Goal: Task Accomplishment & Management: Complete application form

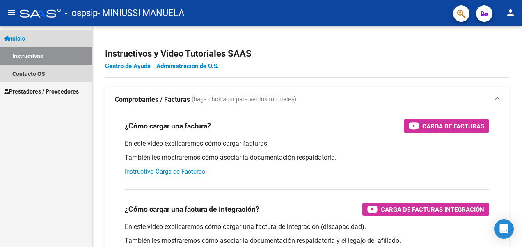
click at [37, 44] on link "Inicio" at bounding box center [46, 39] width 92 height 18
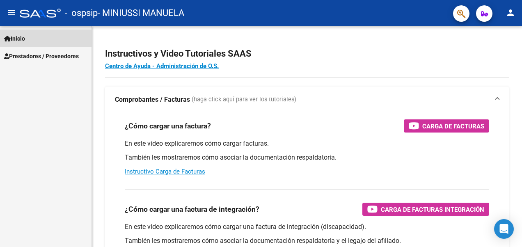
click at [37, 44] on link "Inicio" at bounding box center [46, 39] width 92 height 18
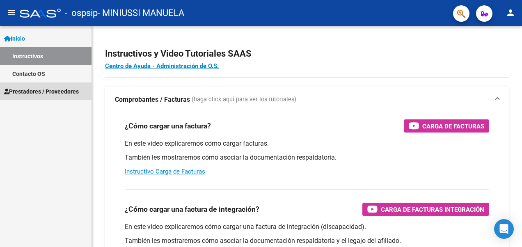
click at [41, 94] on span "Prestadores / Proveedores" at bounding box center [41, 91] width 75 height 9
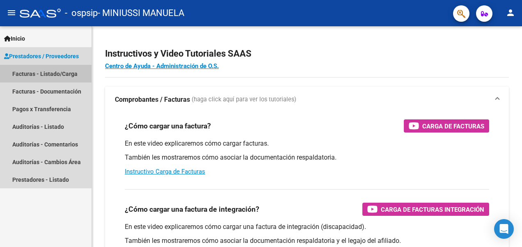
click at [47, 75] on link "Facturas - Listado/Carga" at bounding box center [46, 74] width 92 height 18
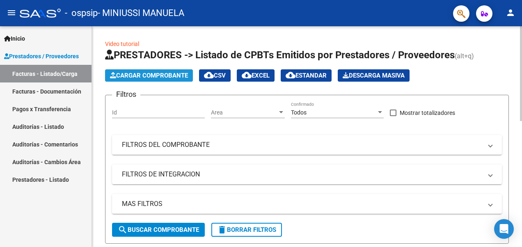
click at [149, 75] on span "Cargar Comprobante" at bounding box center [149, 75] width 78 height 7
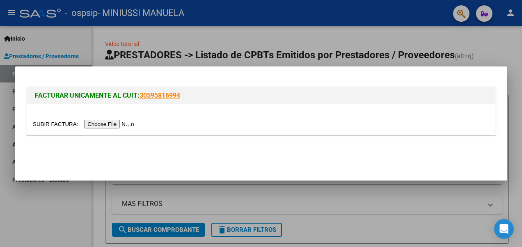
click at [110, 123] on input "file" at bounding box center [85, 124] width 104 height 9
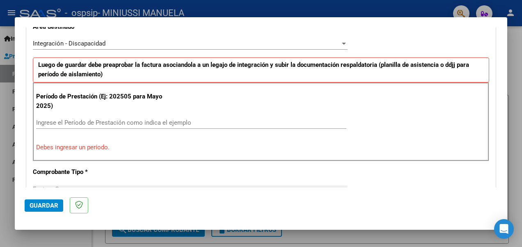
scroll to position [200, 0]
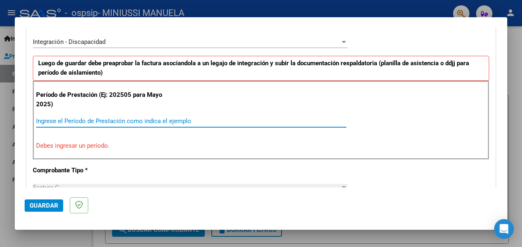
click at [147, 120] on input "Ingrese el Período de Prestación como indica el ejemplo" at bounding box center [191, 120] width 311 height 7
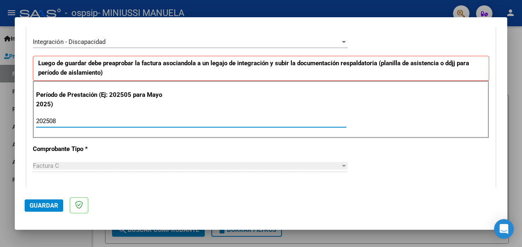
type input "202508"
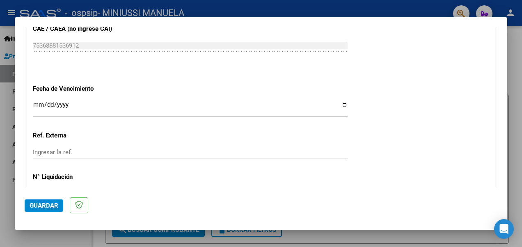
scroll to position [534, 0]
click at [61, 104] on input "Ingresar la fecha" at bounding box center [190, 107] width 315 height 13
click at [43, 101] on input "Ingresar la fecha" at bounding box center [190, 107] width 315 height 13
click at [339, 101] on input "Ingresar la fecha" at bounding box center [190, 107] width 315 height 13
type input "[DATE]"
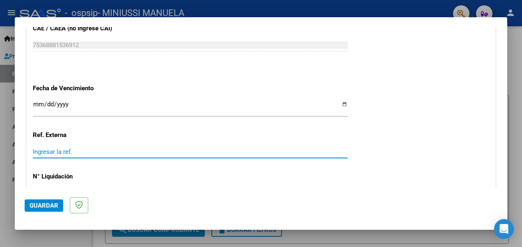
click at [89, 151] on input "Ingresar la ref." at bounding box center [190, 151] width 315 height 7
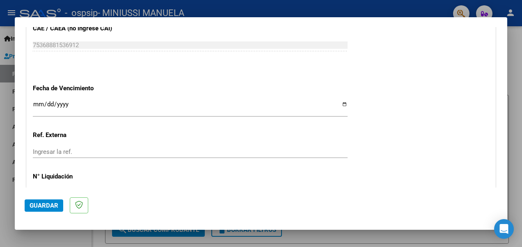
scroll to position [585, 0]
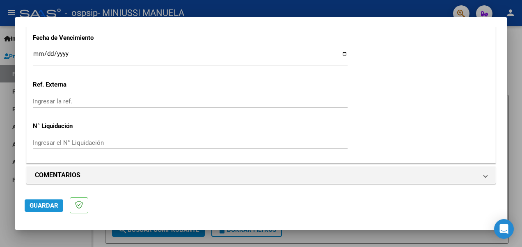
click at [48, 206] on span "Guardar" at bounding box center [44, 205] width 29 height 7
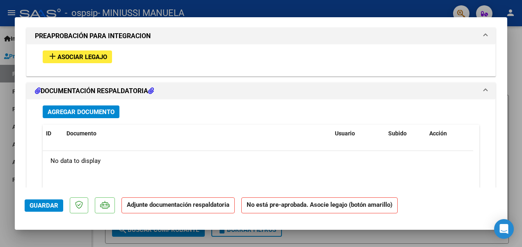
scroll to position [743, 0]
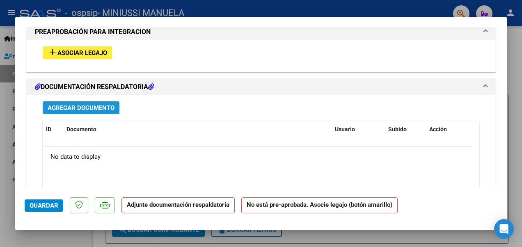
click at [92, 104] on span "Agregar Documento" at bounding box center [81, 107] width 67 height 7
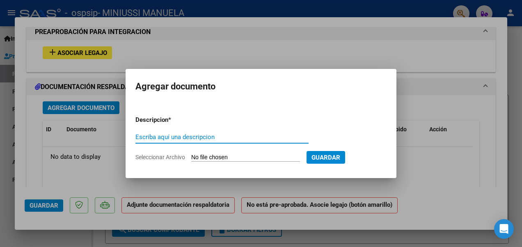
click at [223, 161] on input "Seleccionar Archivo" at bounding box center [245, 158] width 109 height 8
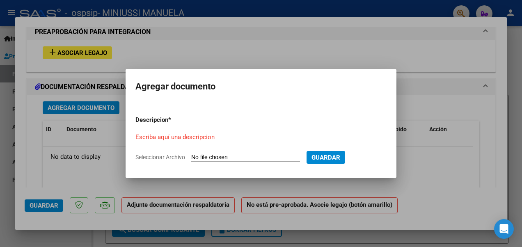
type input "C:\fakepath\WhatsApp Image [DATE] 5.10.30 PM.jpeg"
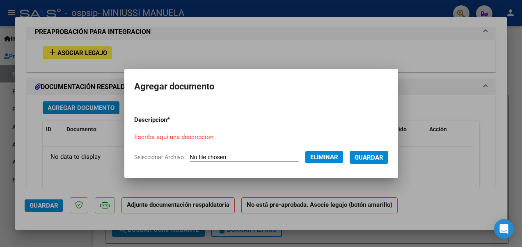
click at [159, 131] on div "Escriba aquí una descripcion" at bounding box center [221, 137] width 175 height 12
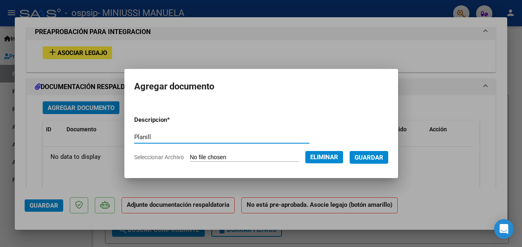
type input "planilla de asistencia"
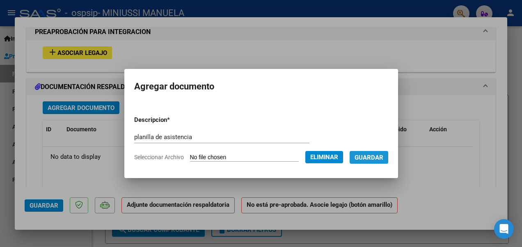
click at [370, 159] on span "Guardar" at bounding box center [369, 157] width 29 height 7
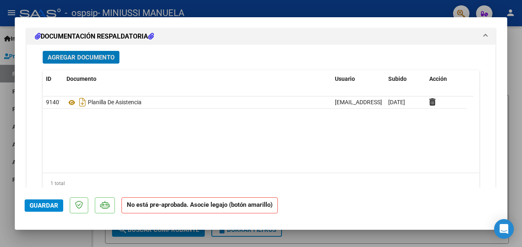
scroll to position [821, 0]
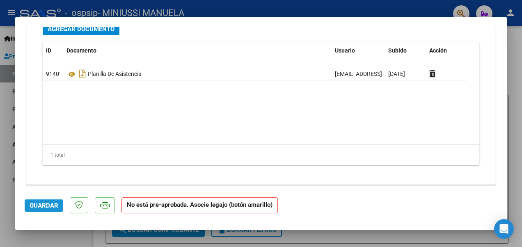
click at [43, 209] on span "Guardar" at bounding box center [44, 205] width 29 height 7
